Goal: Browse casually: Explore the website without a specific task or goal

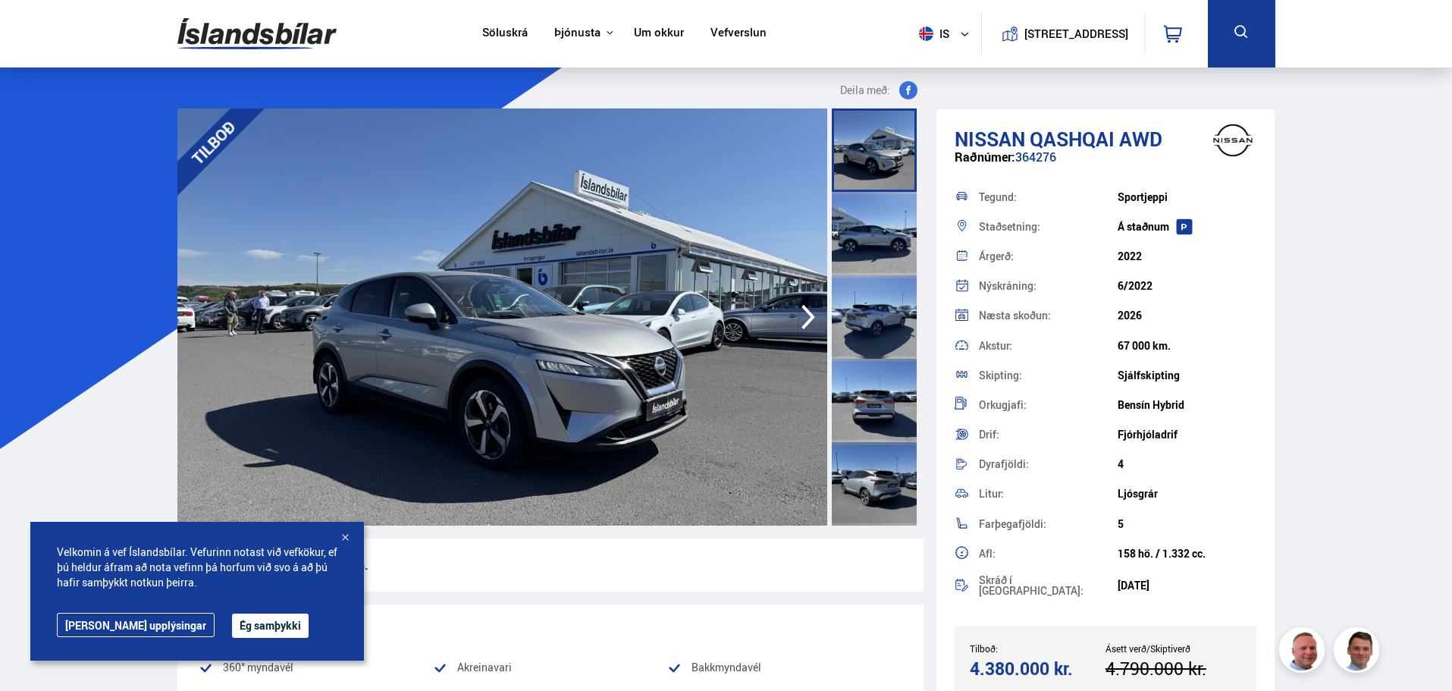
click at [809, 315] on icon "button" at bounding box center [808, 317] width 14 height 25
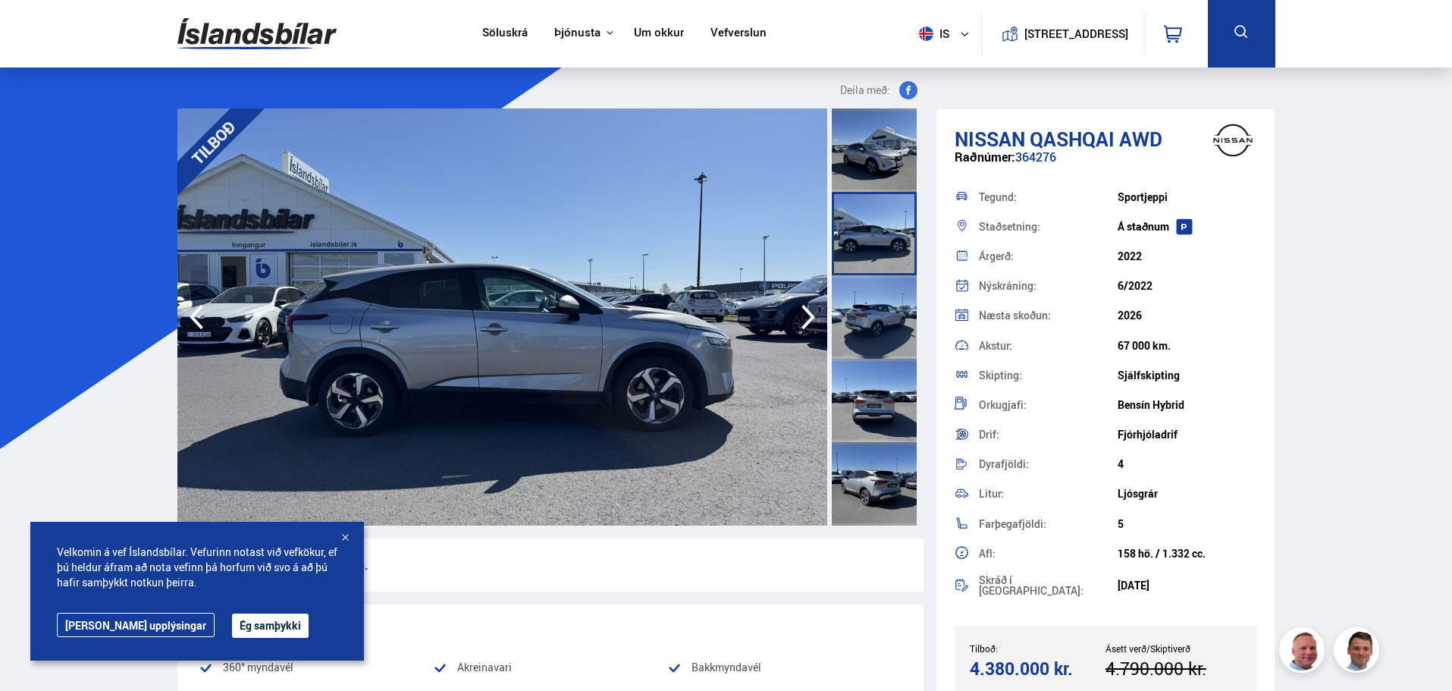
click at [809, 315] on icon "button" at bounding box center [808, 317] width 14 height 25
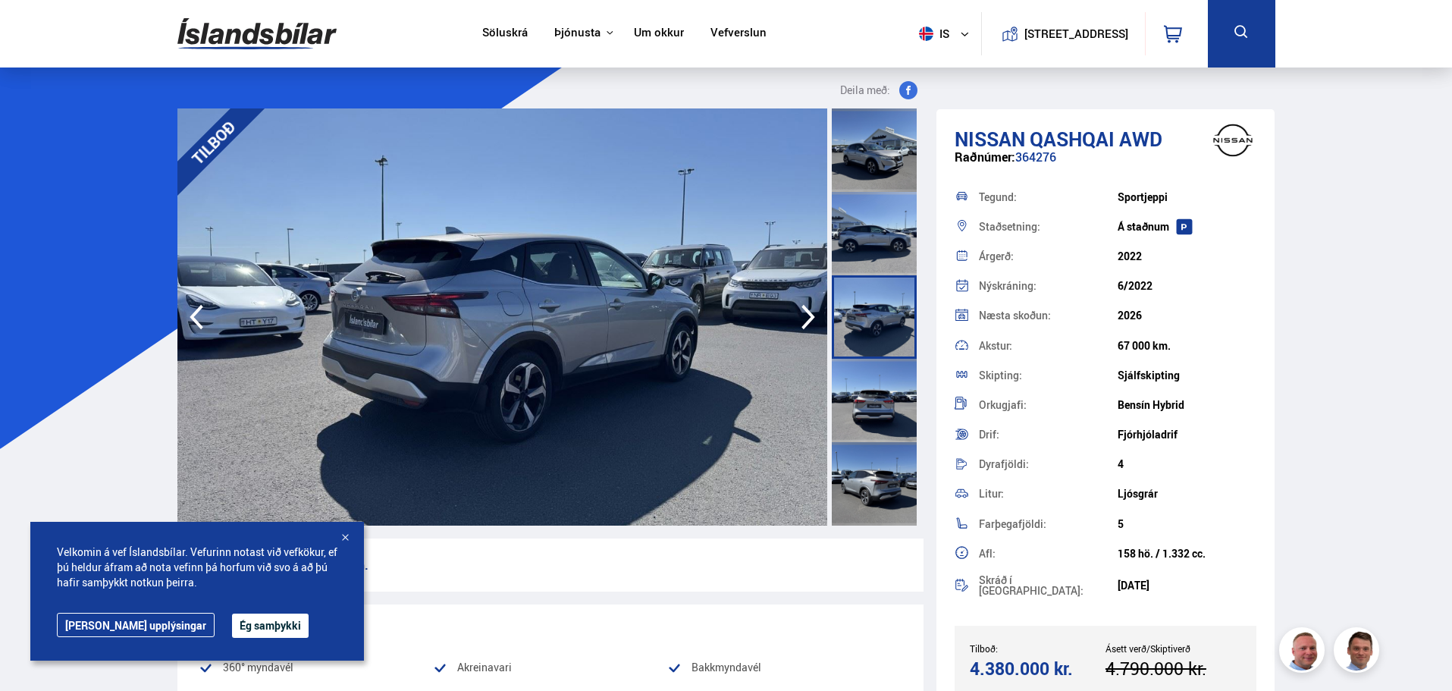
click at [809, 315] on icon "button" at bounding box center [808, 317] width 14 height 25
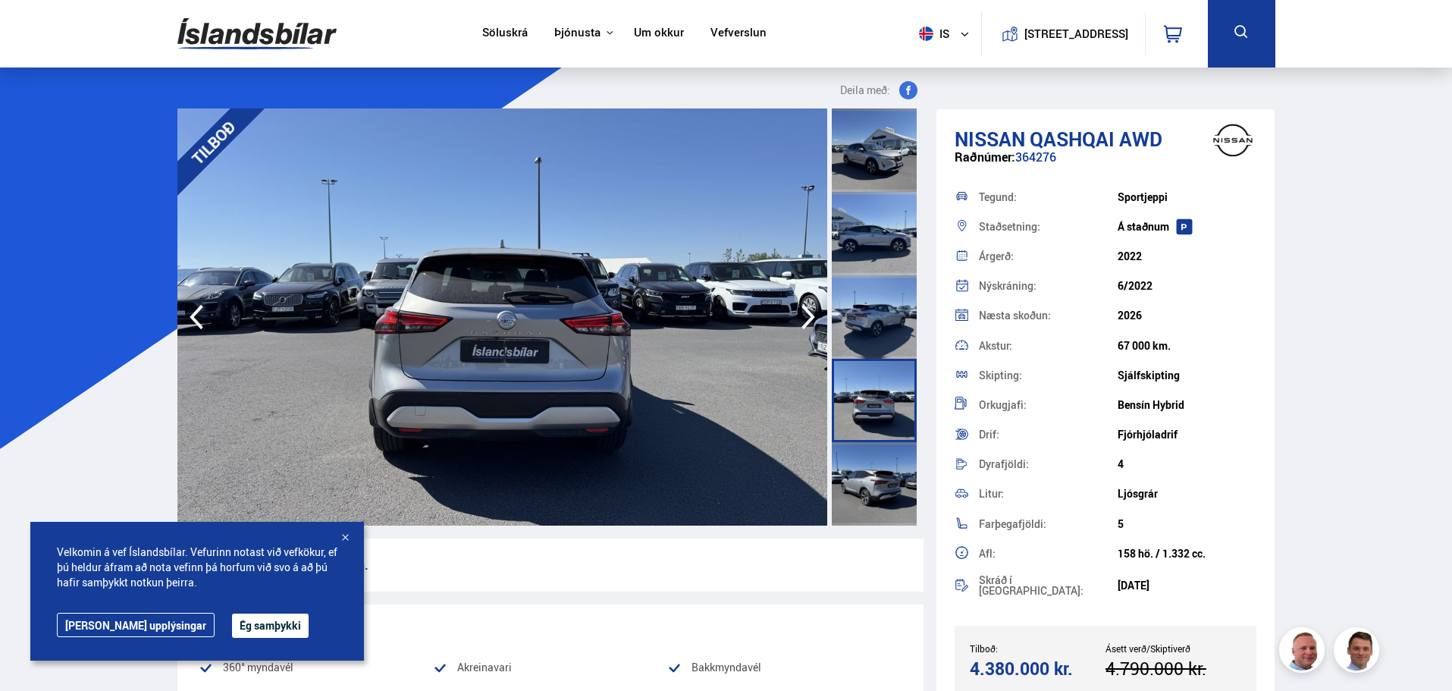
click at [809, 315] on icon "button" at bounding box center [808, 317] width 14 height 25
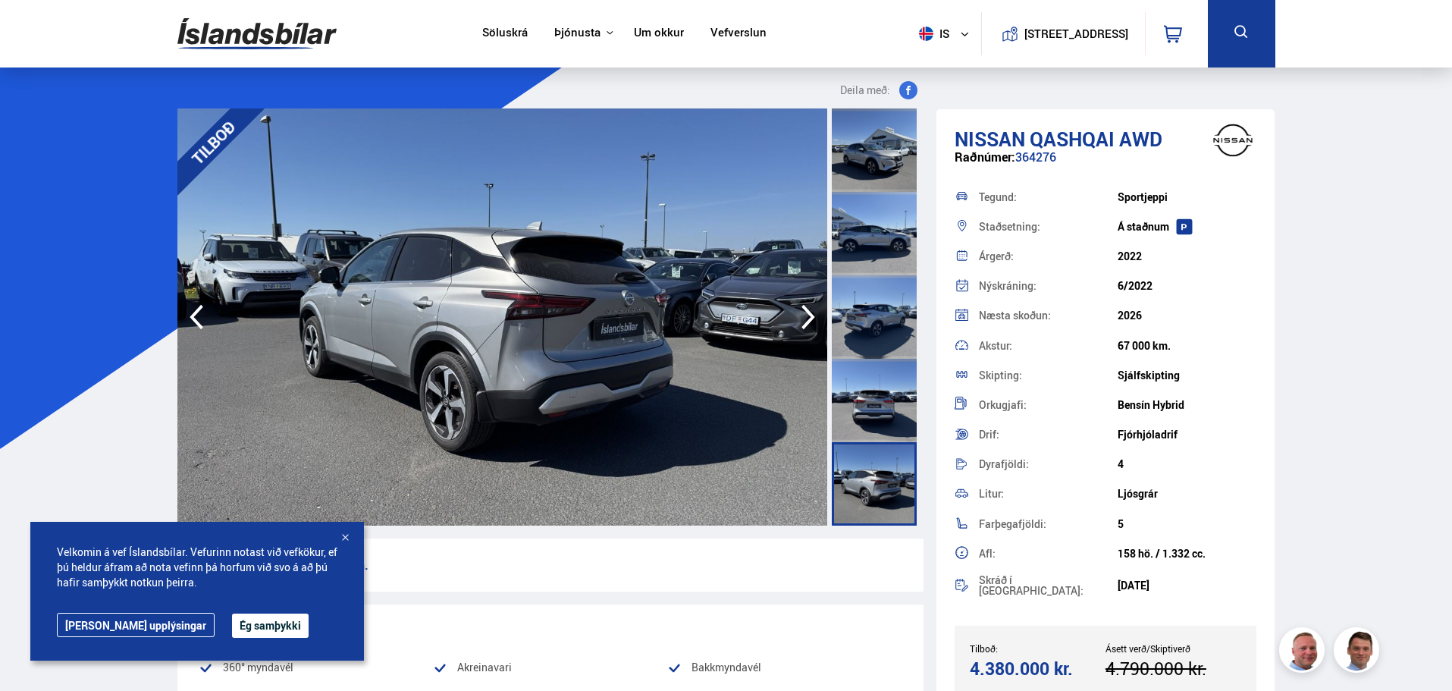
click at [810, 313] on icon "button" at bounding box center [808, 317] width 14 height 25
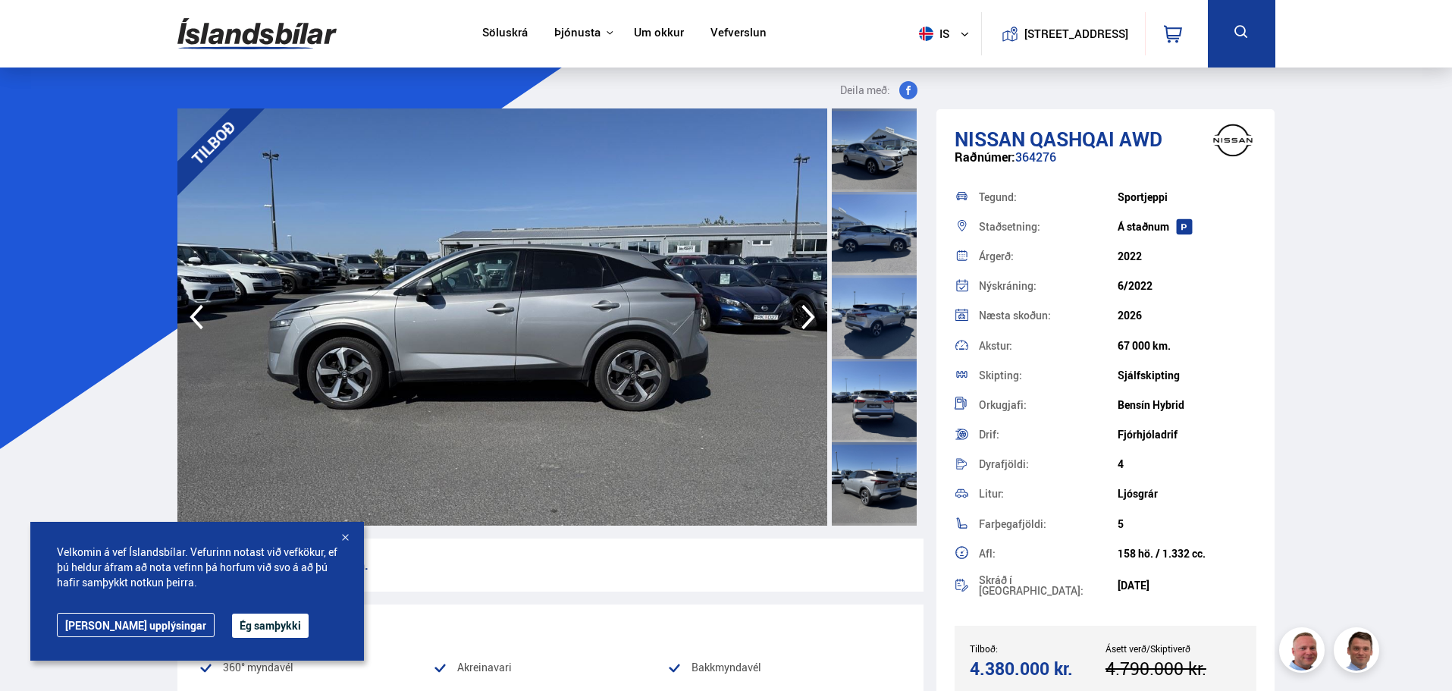
click at [810, 312] on icon "button" at bounding box center [808, 317] width 14 height 25
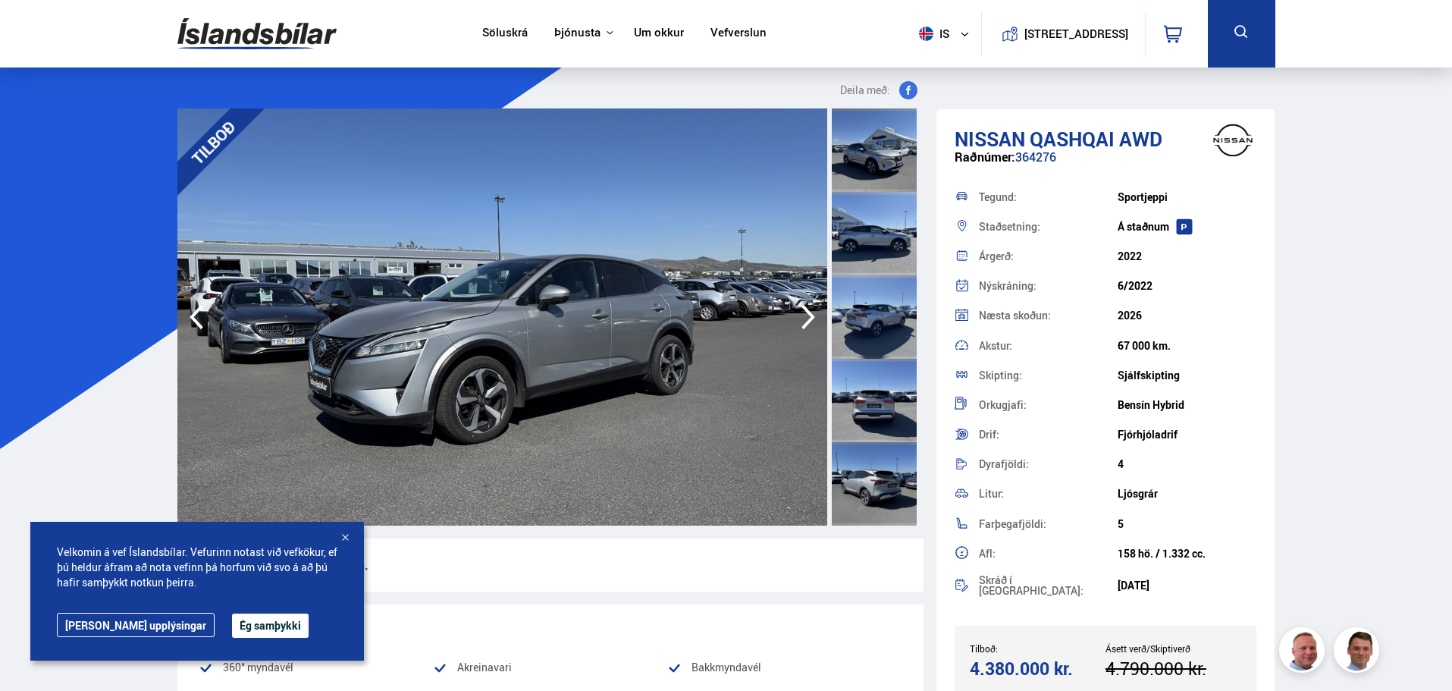
click at [810, 312] on icon "button" at bounding box center [808, 317] width 14 height 25
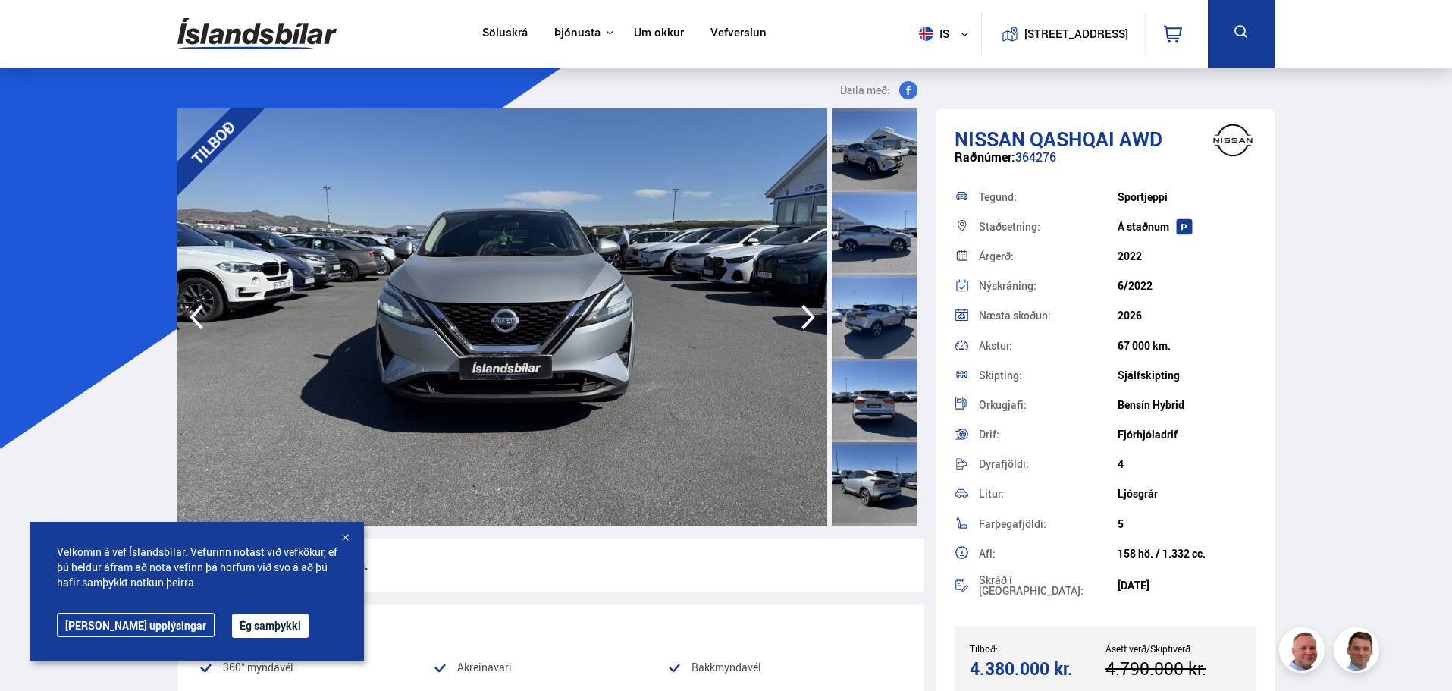
click at [810, 312] on icon "button" at bounding box center [808, 317] width 14 height 25
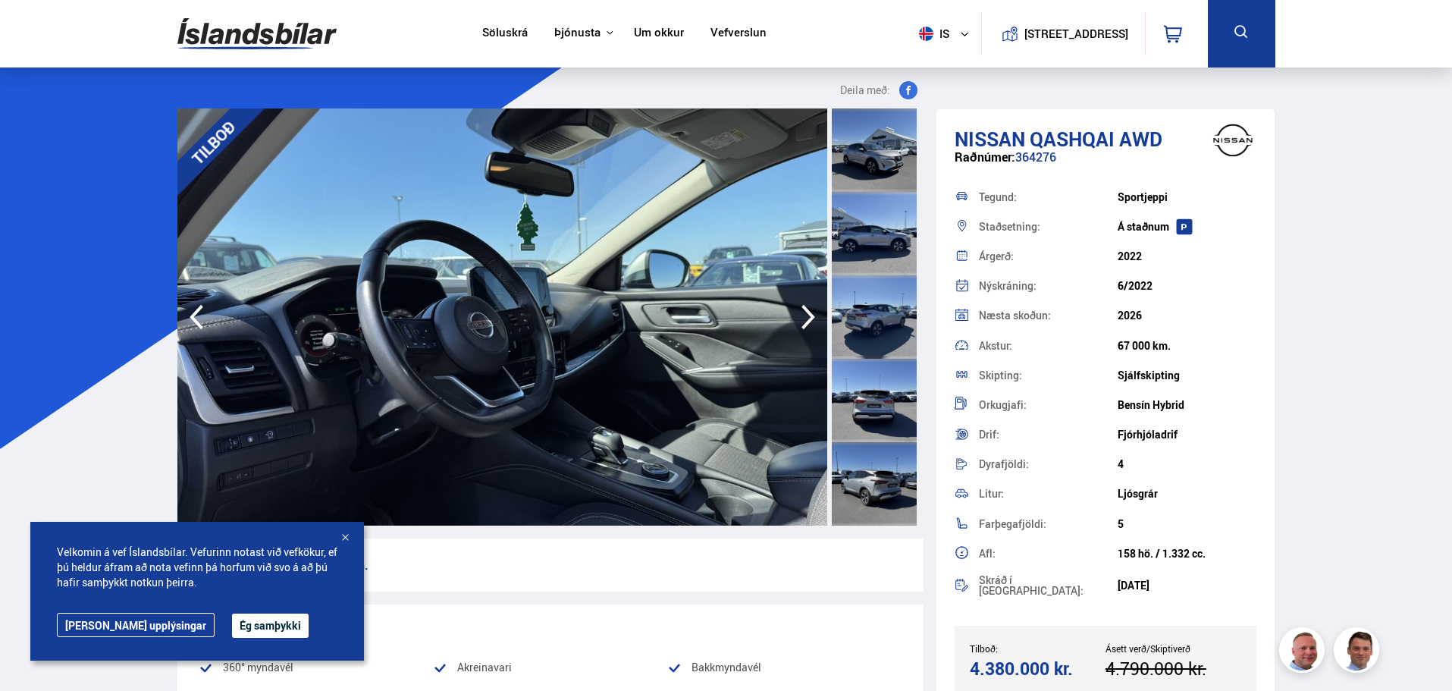
click at [810, 312] on icon "button" at bounding box center [808, 317] width 14 height 25
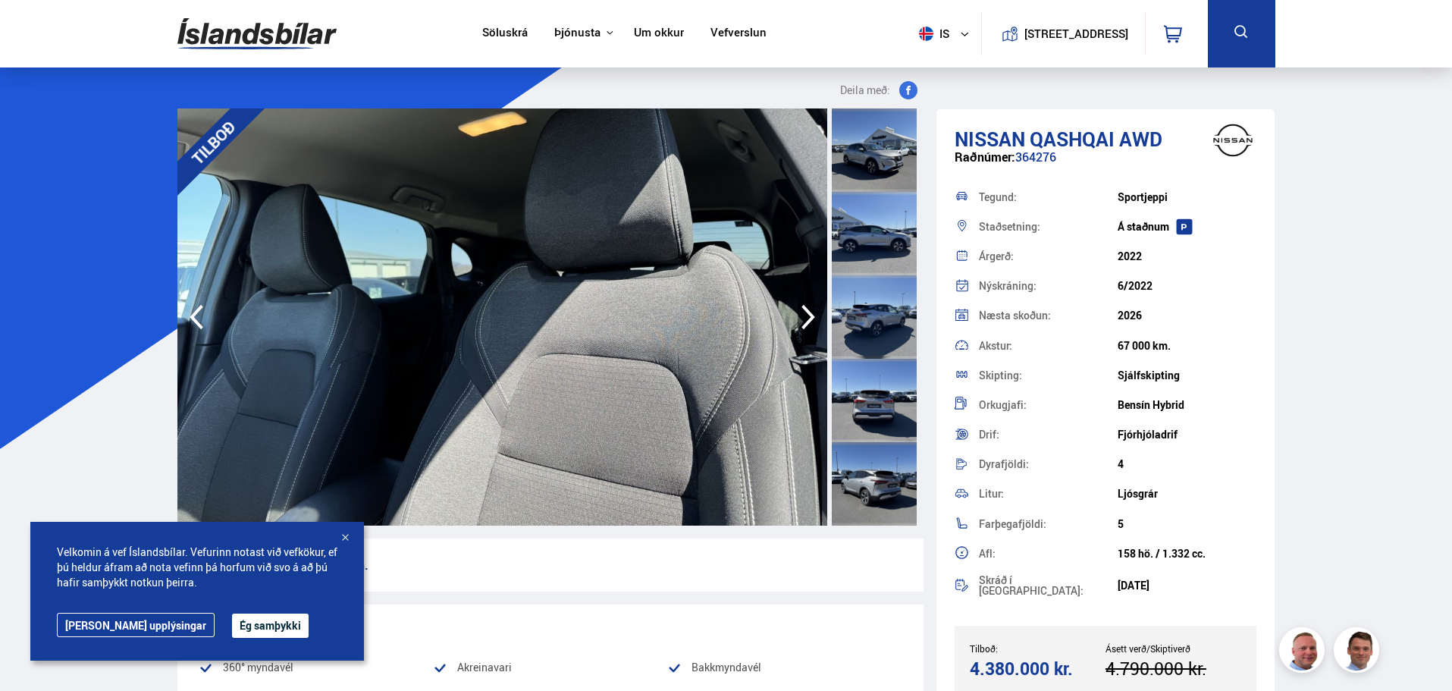
click at [810, 312] on icon "button" at bounding box center [808, 317] width 14 height 25
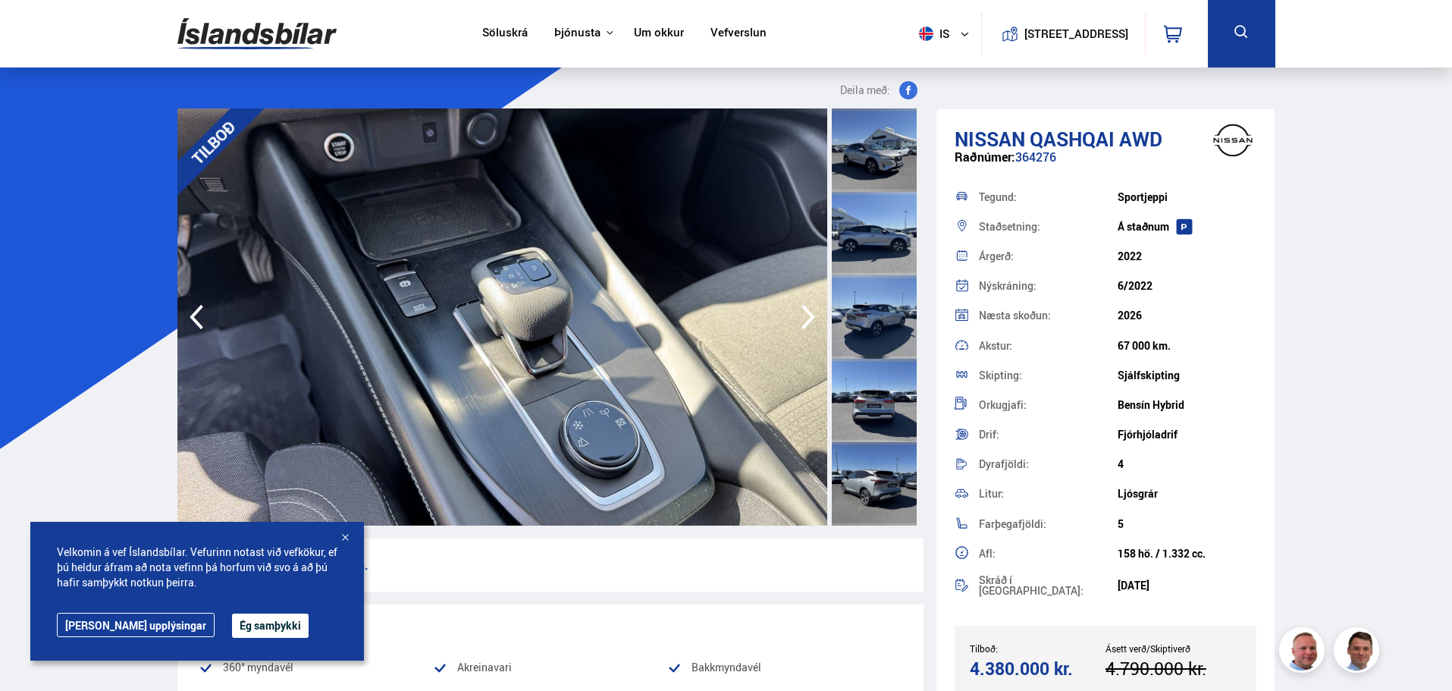
click at [810, 312] on icon "button" at bounding box center [808, 317] width 14 height 25
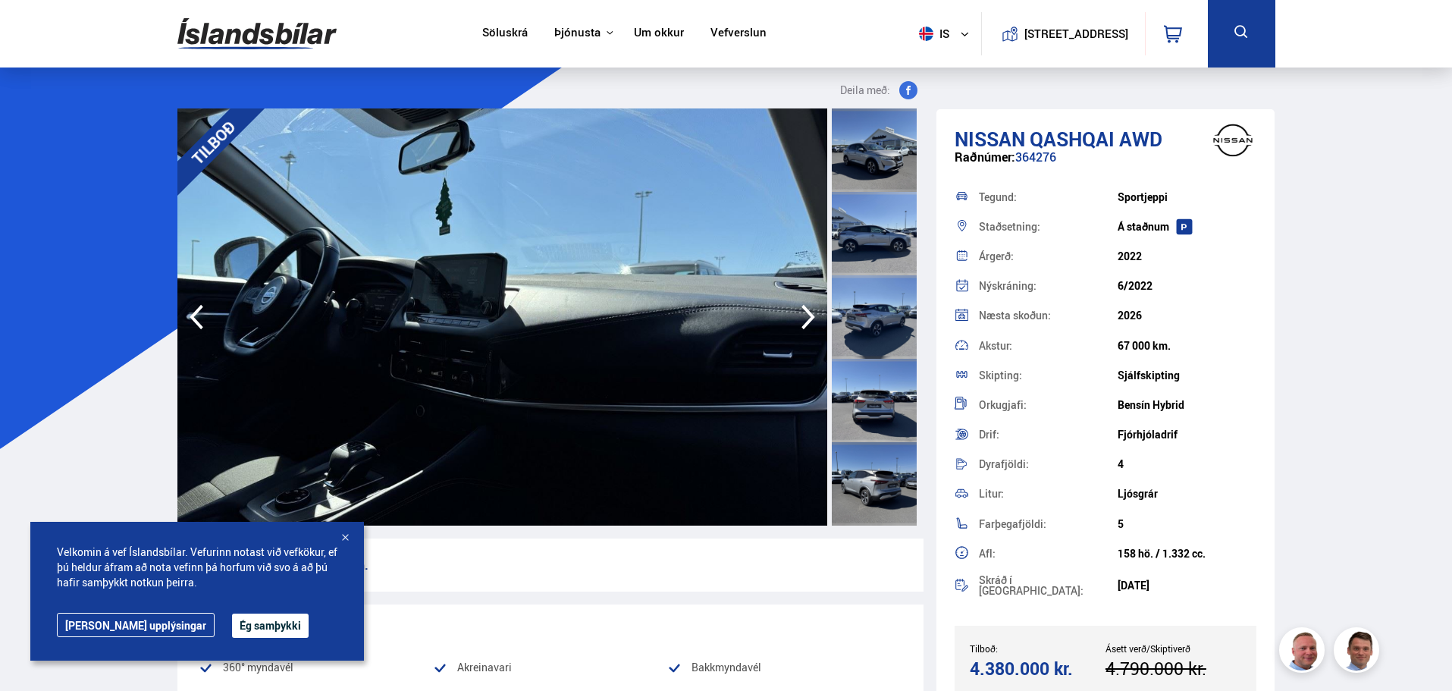
click at [810, 312] on icon "button" at bounding box center [808, 317] width 14 height 25
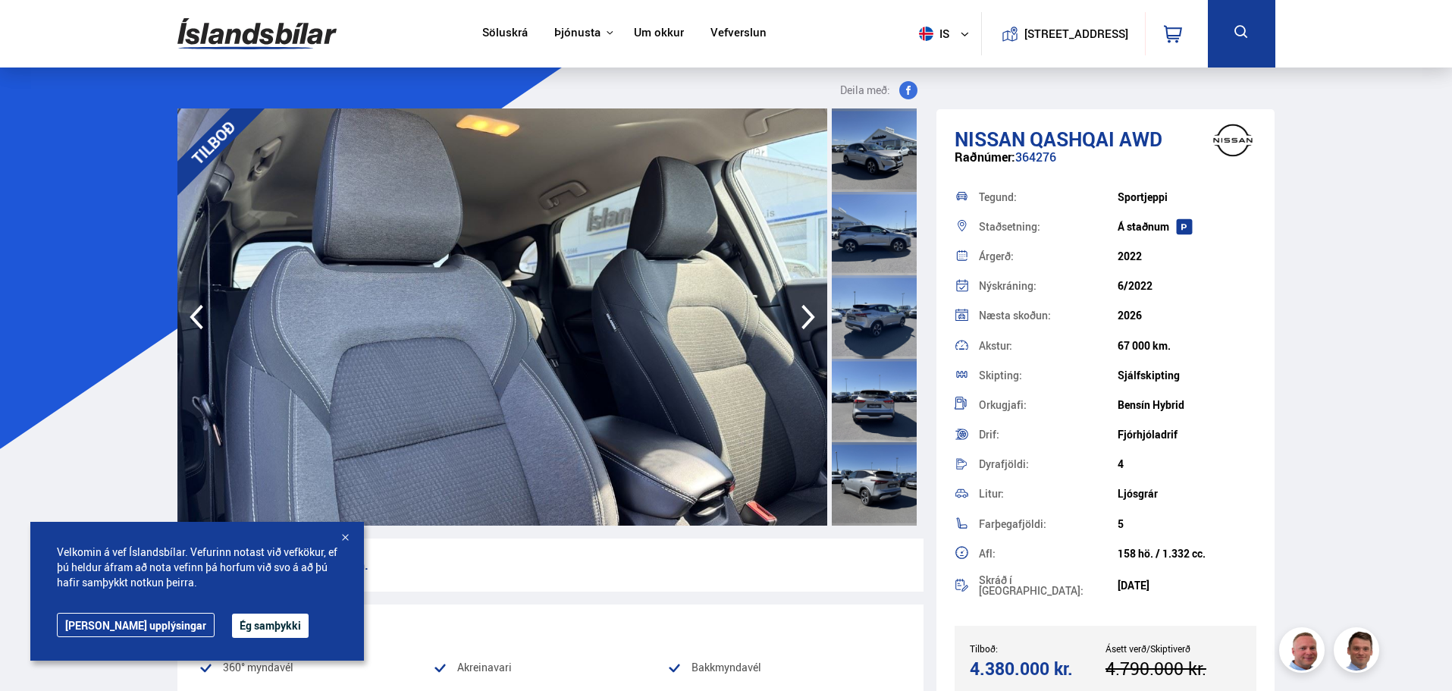
click at [810, 312] on icon "button" at bounding box center [808, 317] width 14 height 25
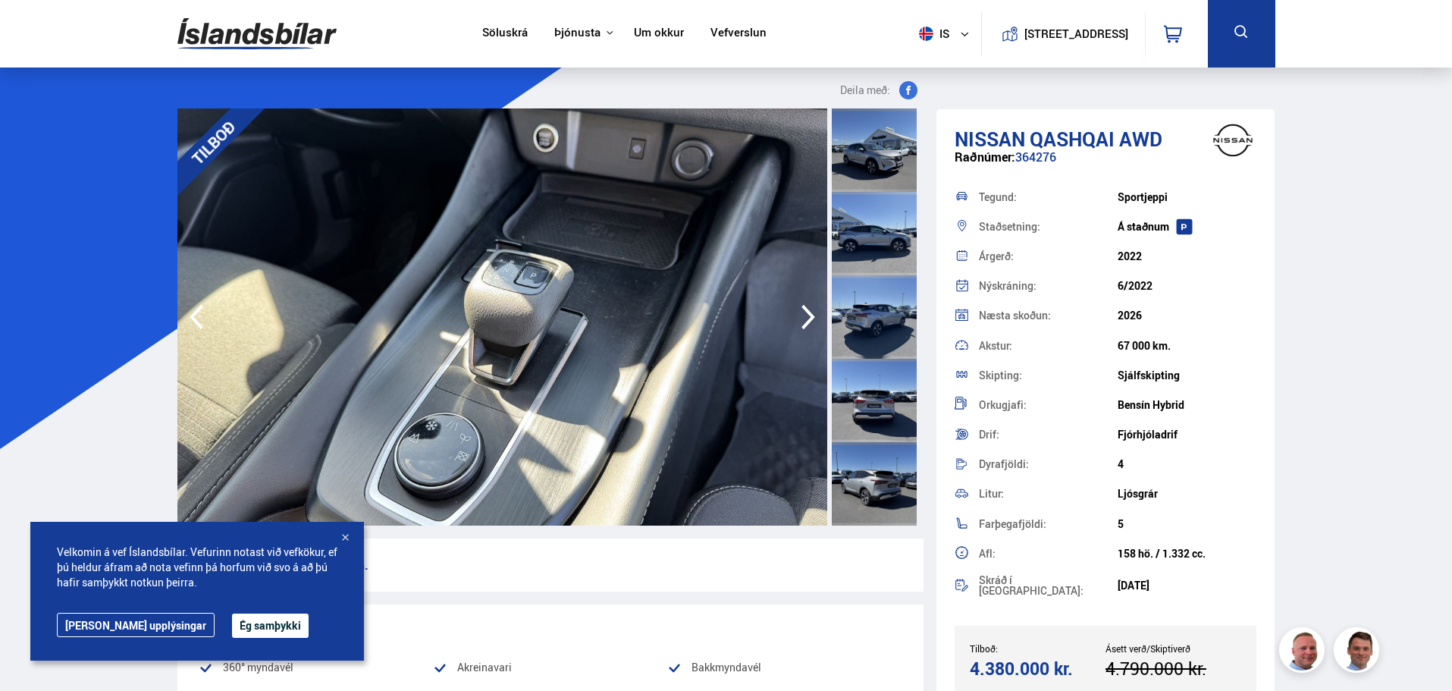
click at [810, 312] on icon "button" at bounding box center [808, 317] width 14 height 25
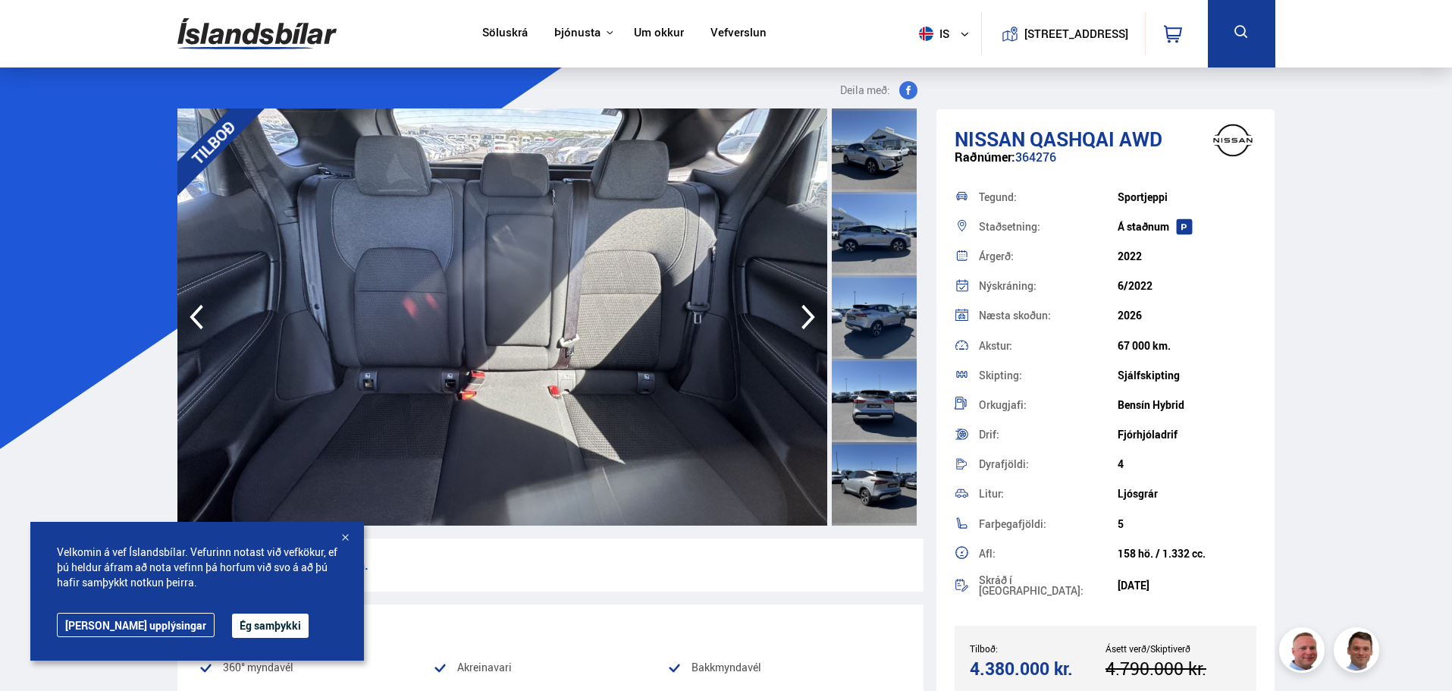
click at [810, 312] on icon "button" at bounding box center [808, 317] width 14 height 25
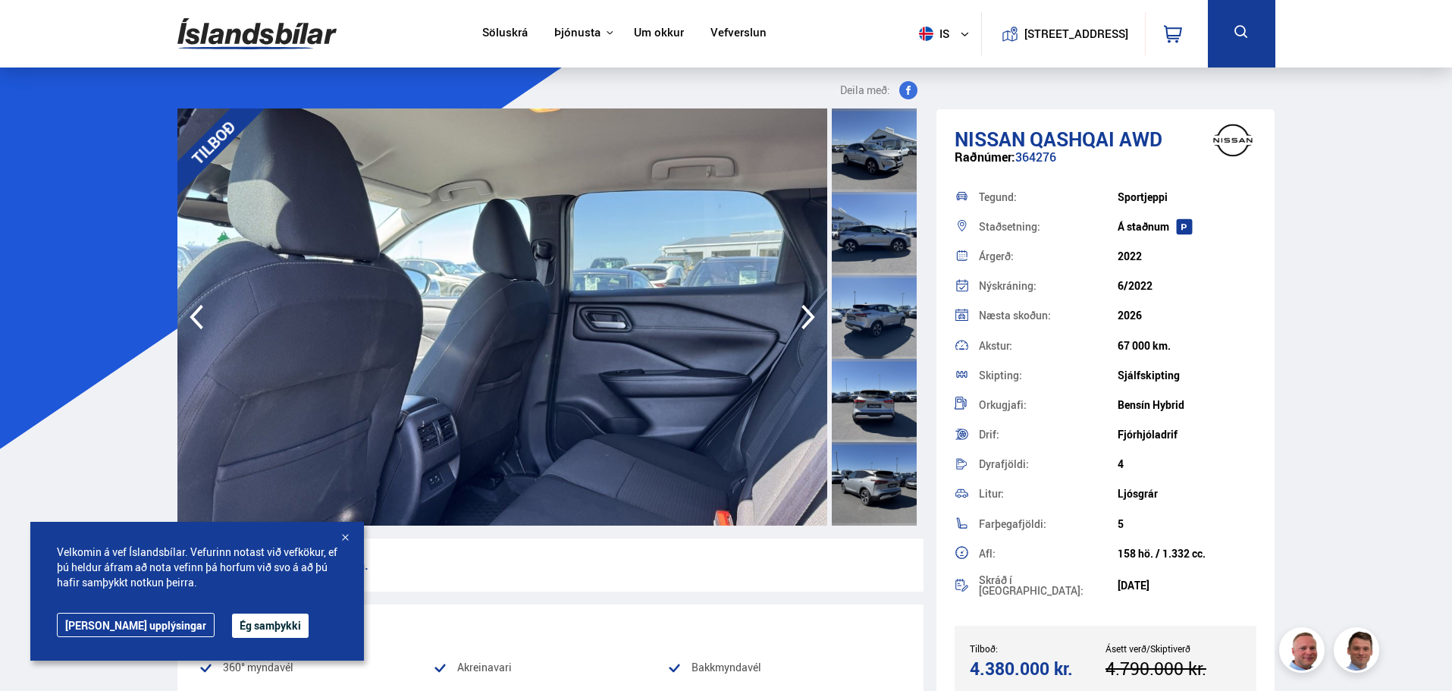
click at [810, 312] on icon "button" at bounding box center [808, 317] width 14 height 25
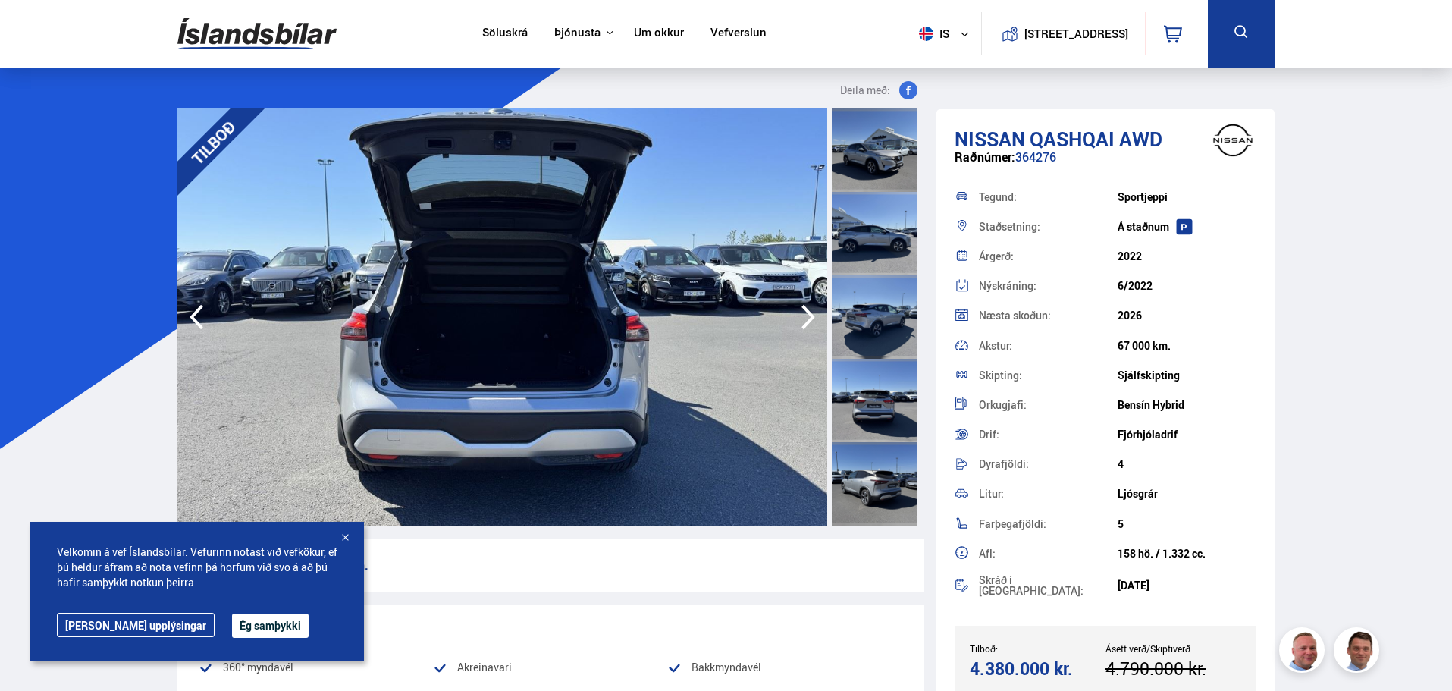
click at [810, 312] on icon "button" at bounding box center [808, 317] width 14 height 25
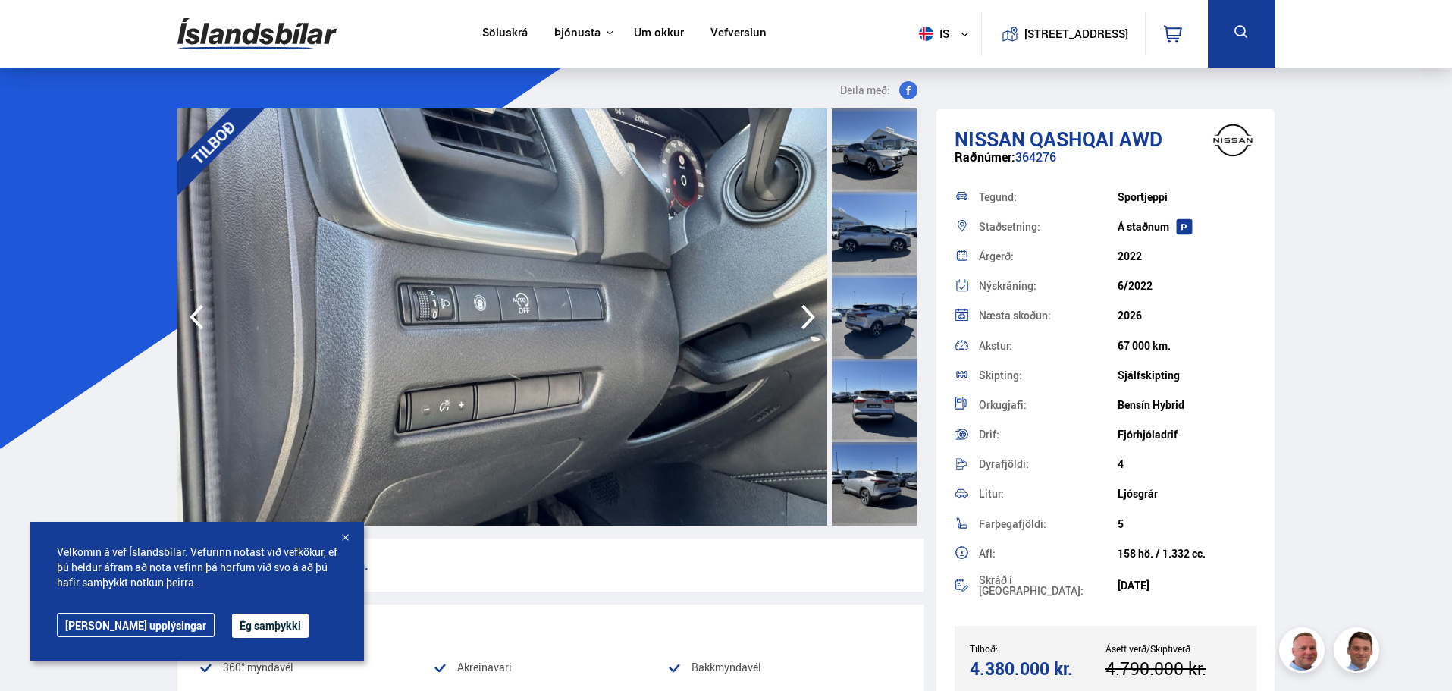
click at [810, 312] on icon "button" at bounding box center [808, 317] width 14 height 25
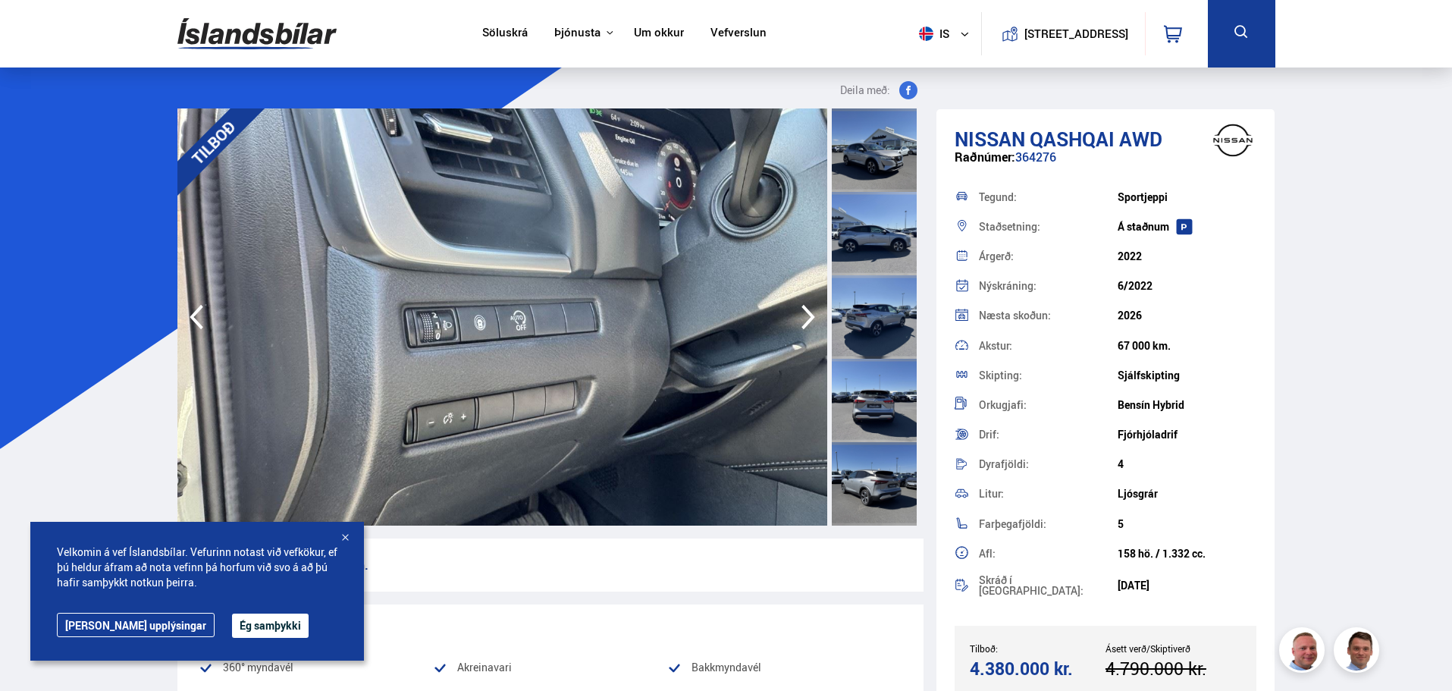
click at [810, 312] on icon "button" at bounding box center [808, 317] width 14 height 25
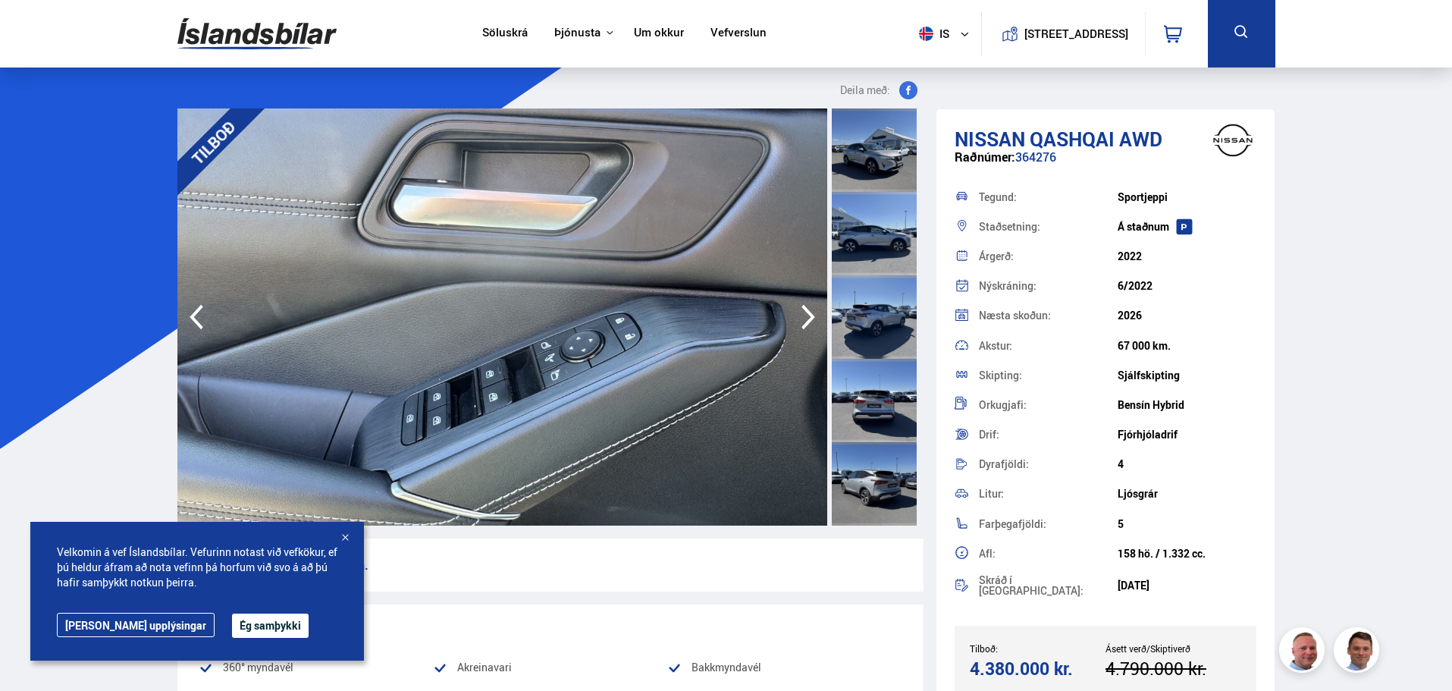
click at [810, 312] on icon "button" at bounding box center [808, 317] width 14 height 25
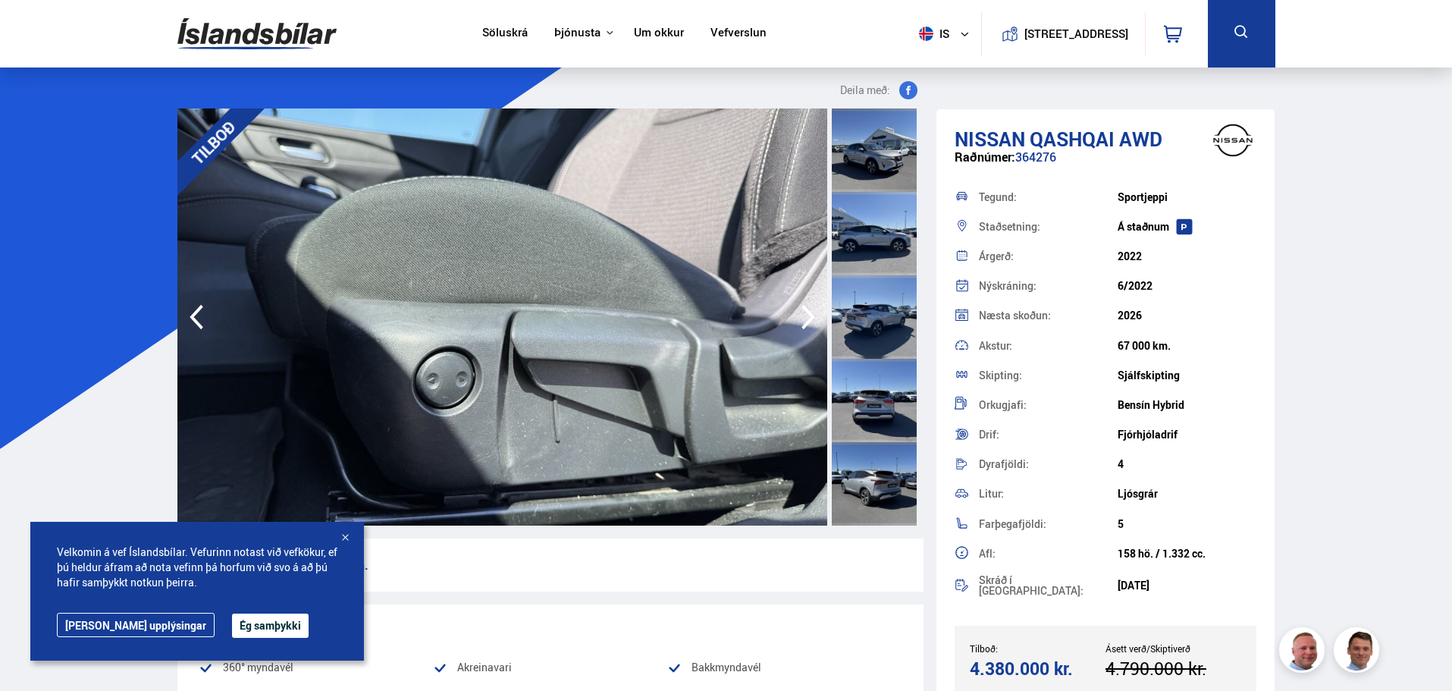
click at [810, 312] on icon "button" at bounding box center [808, 317] width 14 height 25
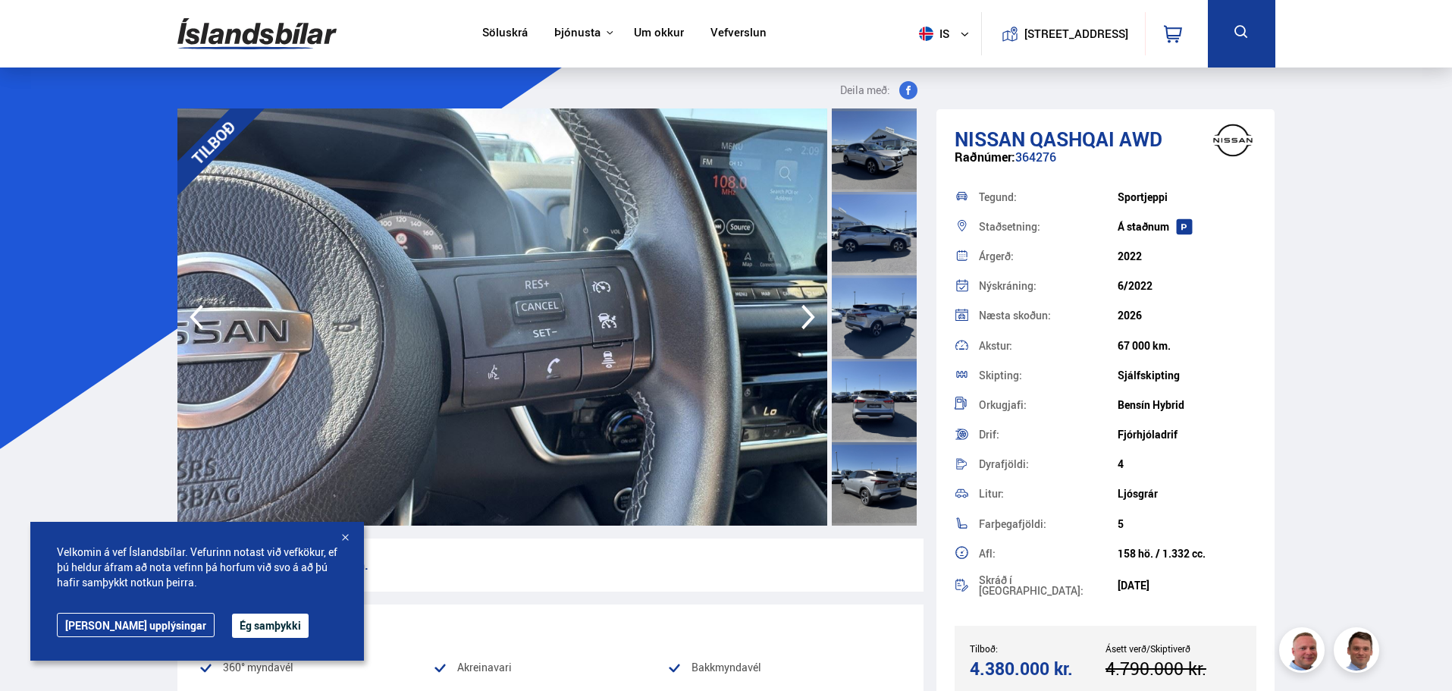
click at [810, 312] on icon "button" at bounding box center [808, 317] width 14 height 25
